Goal: Transaction & Acquisition: Purchase product/service

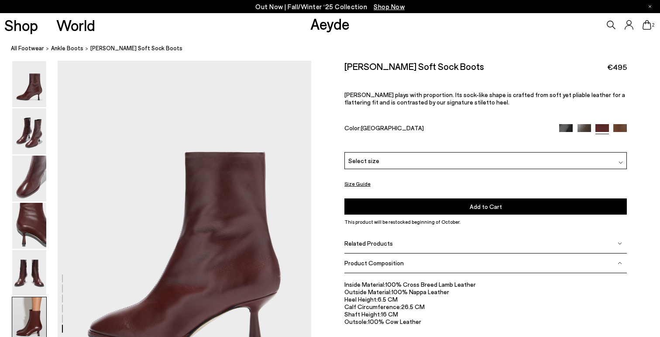
scroll to position [1760, 0]
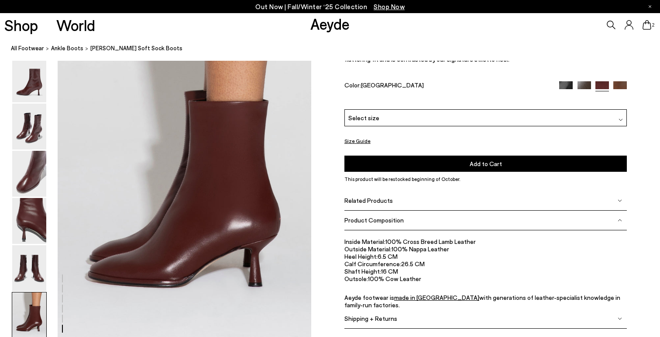
click at [420, 118] on div "Select size" at bounding box center [486, 117] width 283 height 17
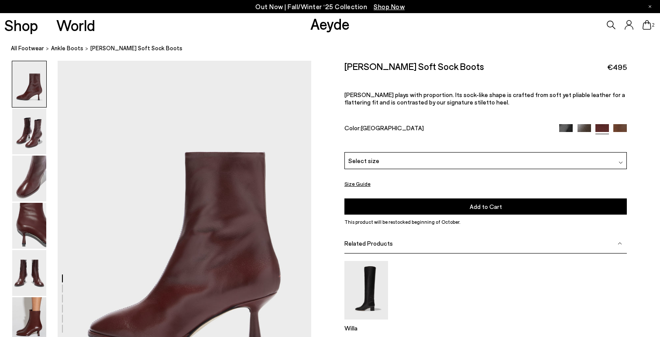
click at [403, 165] on div "Select size" at bounding box center [486, 160] width 283 height 17
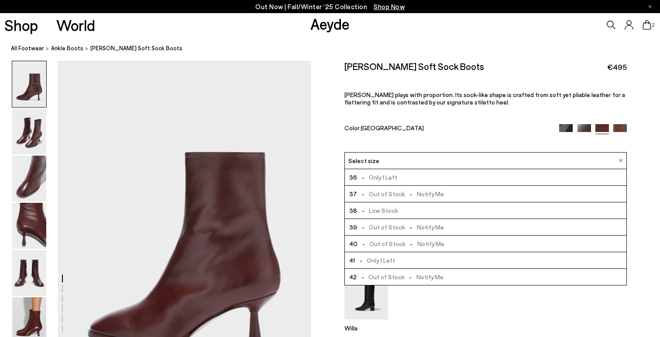
click at [647, 24] on icon at bounding box center [647, 25] width 9 height 10
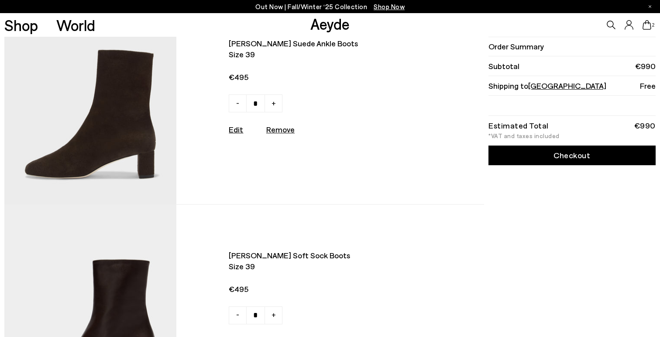
scroll to position [41, 0]
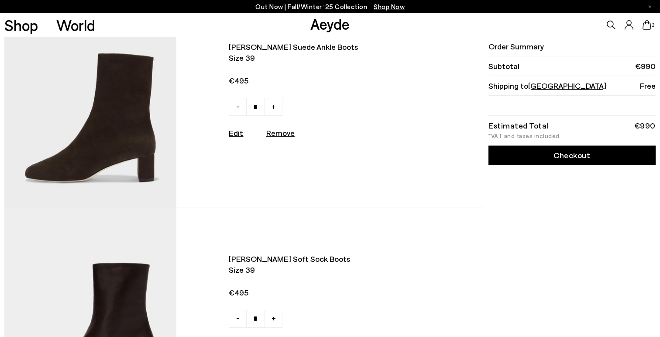
click at [96, 138] on img at bounding box center [90, 101] width 172 height 211
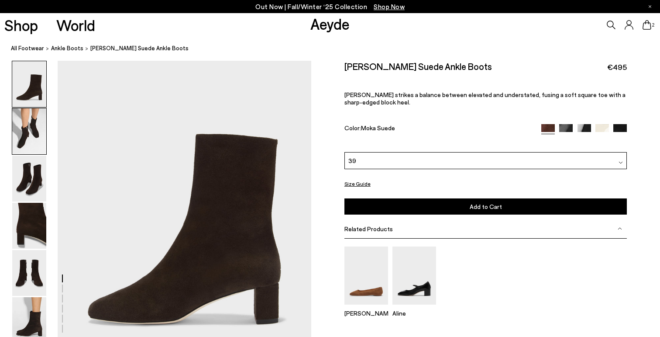
click at [22, 135] on img at bounding box center [29, 131] width 34 height 46
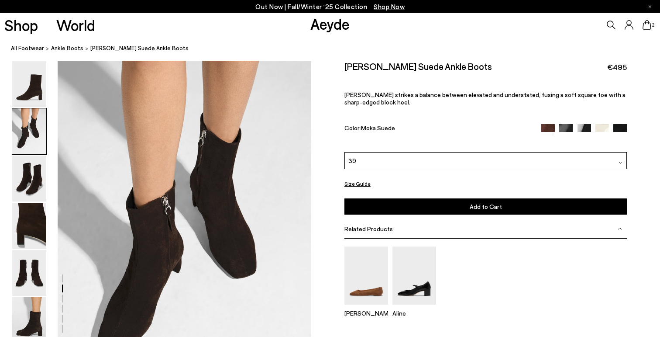
scroll to position [341, 0]
click at [647, 26] on icon at bounding box center [647, 25] width 9 height 10
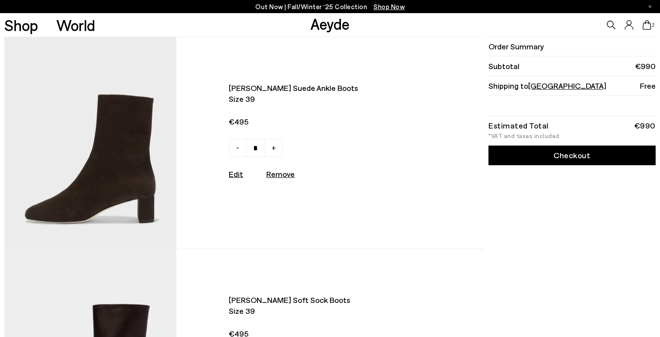
click at [566, 161] on link "Checkout" at bounding box center [572, 155] width 167 height 20
